Goal: Information Seeking & Learning: Learn about a topic

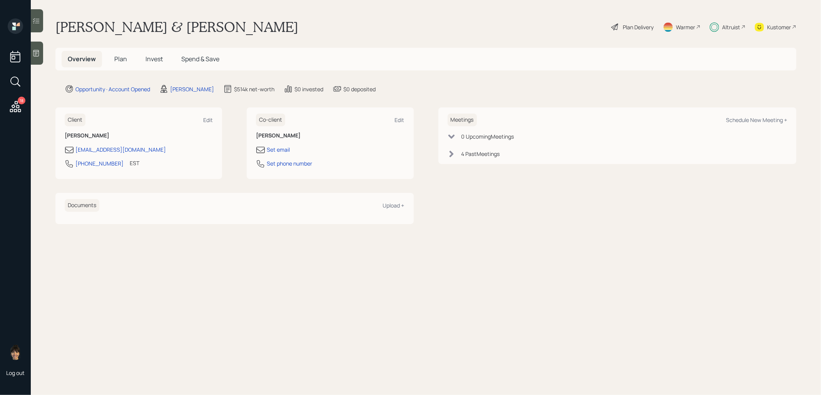
click at [155, 58] on span "Invest" at bounding box center [153, 59] width 17 height 8
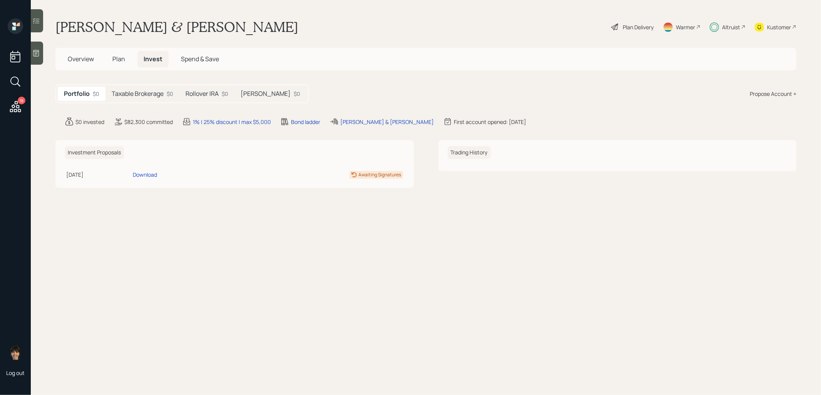
click at [133, 93] on h5 "Taxable Brokerage" at bounding box center [138, 93] width 52 height 7
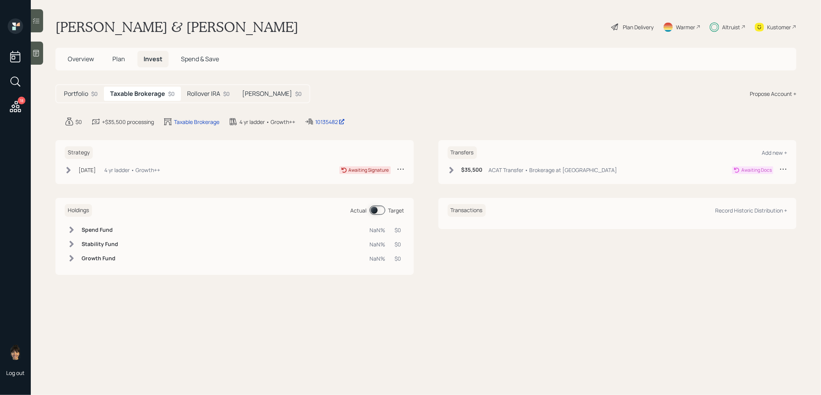
click at [212, 90] on h5 "Rollover IRA" at bounding box center [203, 93] width 33 height 7
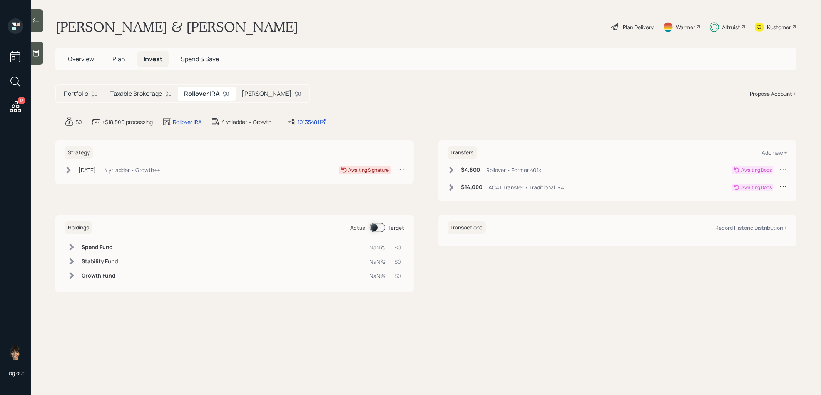
click at [248, 92] on h5 "[PERSON_NAME]" at bounding box center [267, 93] width 50 height 7
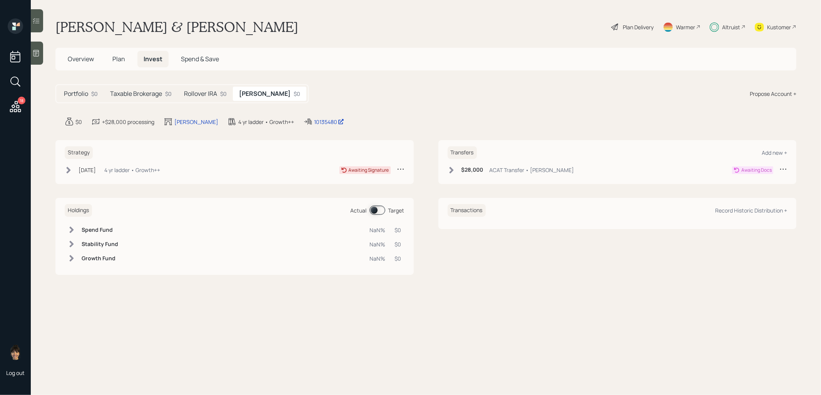
click at [74, 100] on div "Portfolio $0" at bounding box center [81, 94] width 46 height 14
